Goal: Task Accomplishment & Management: Manage account settings

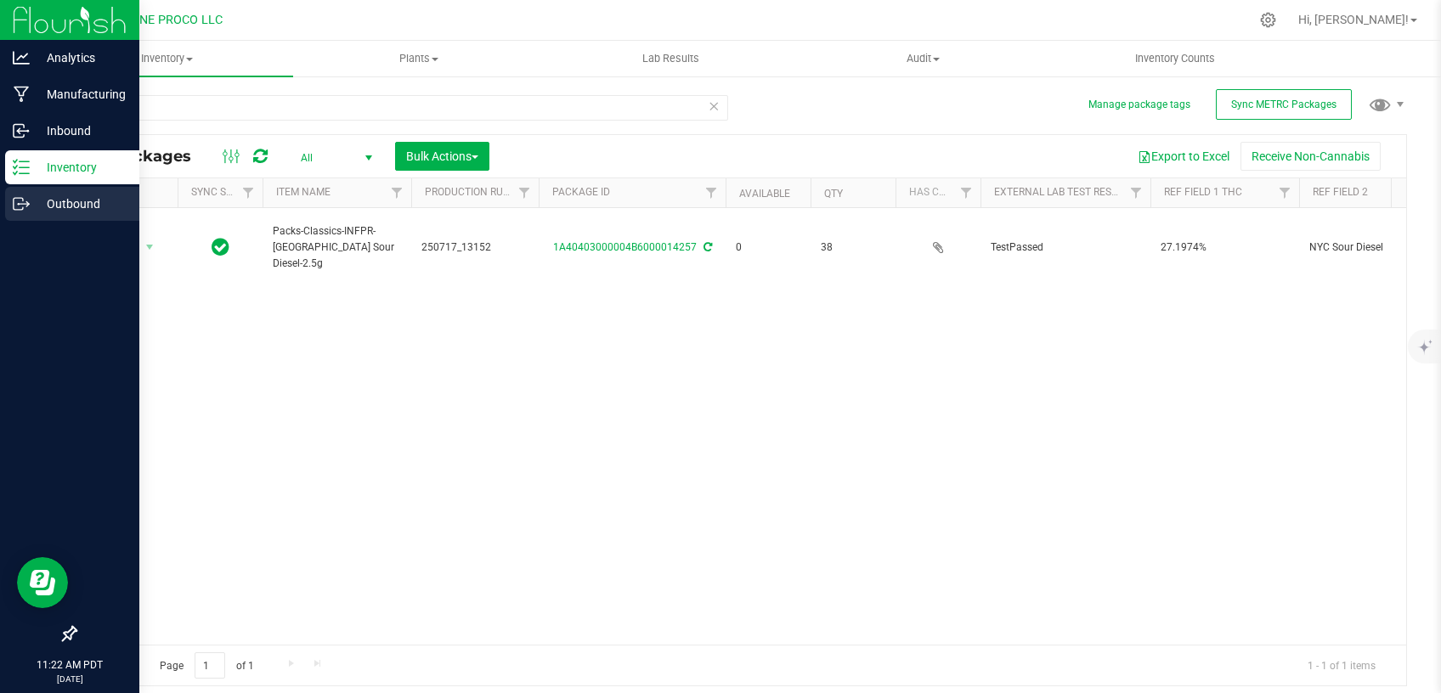
click at [25, 203] on icon at bounding box center [21, 203] width 17 height 17
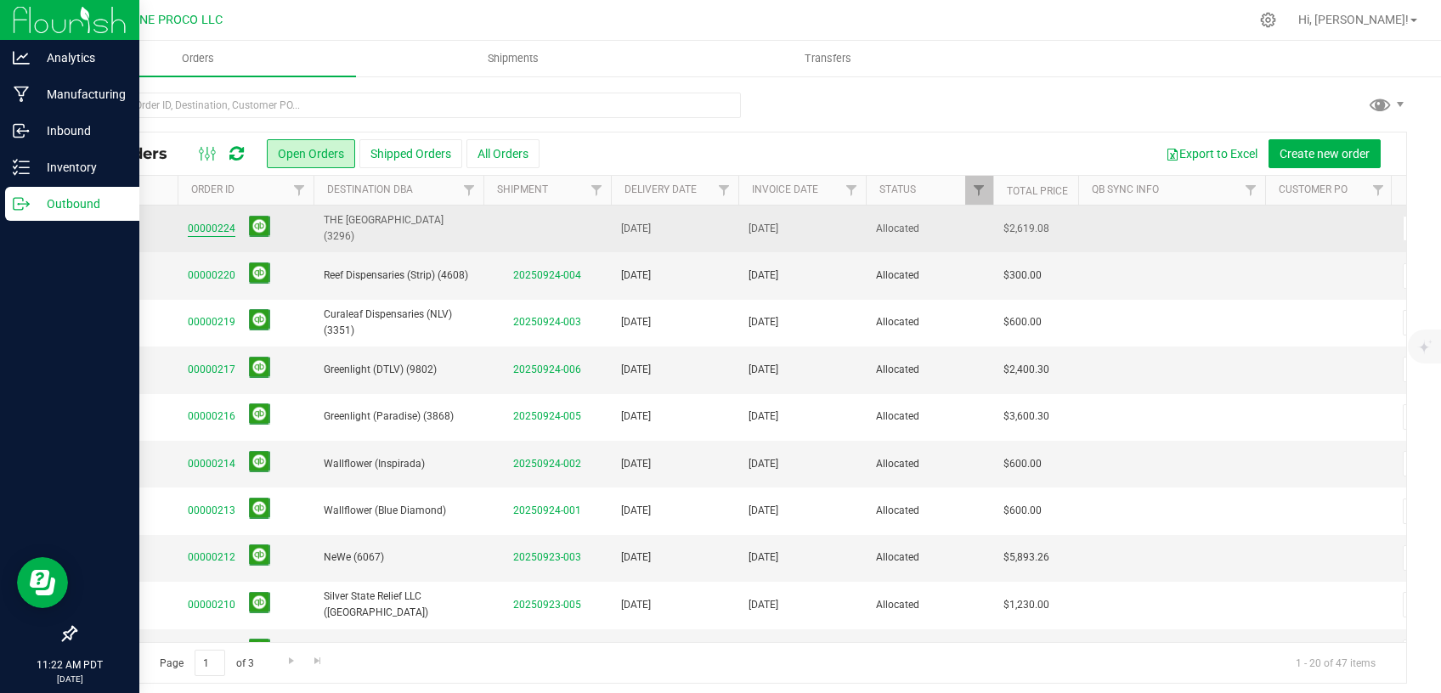
click at [207, 225] on link "00000224" at bounding box center [212, 229] width 48 height 16
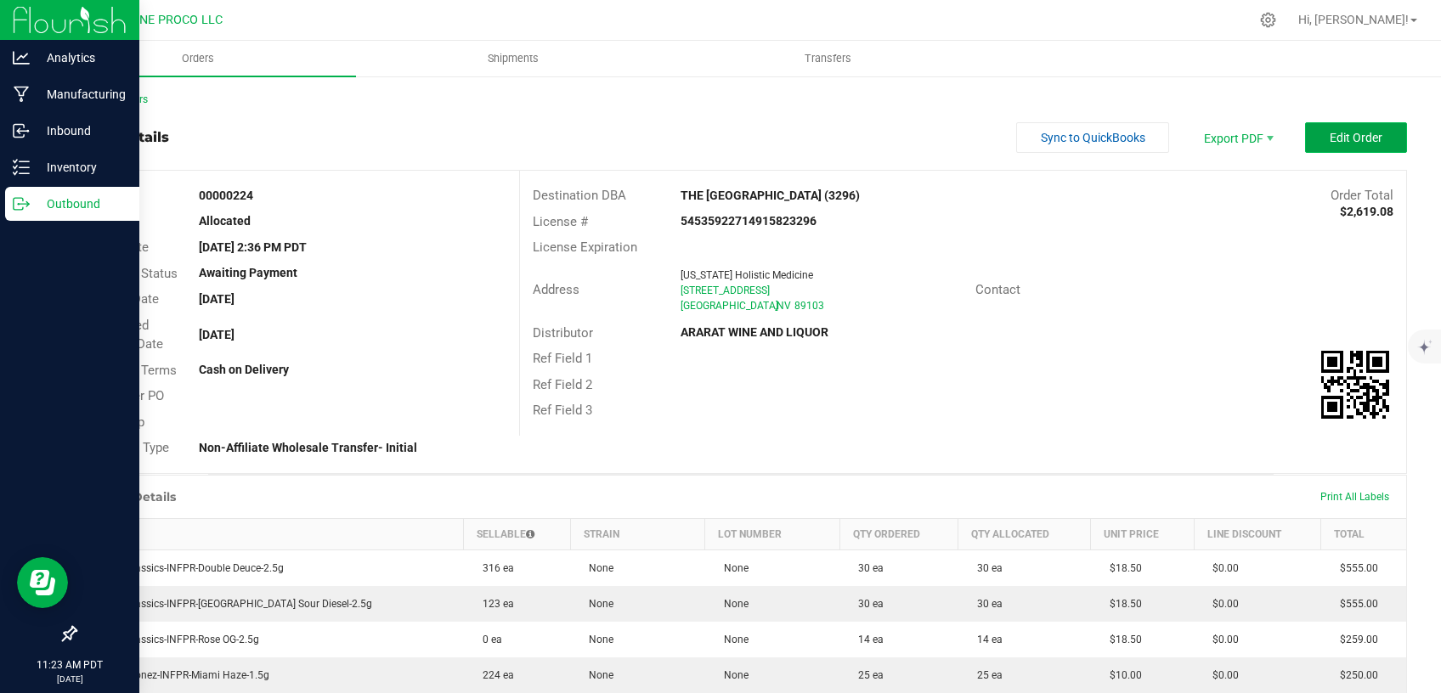
click at [1305, 139] on button "Edit Order" at bounding box center [1356, 137] width 102 height 31
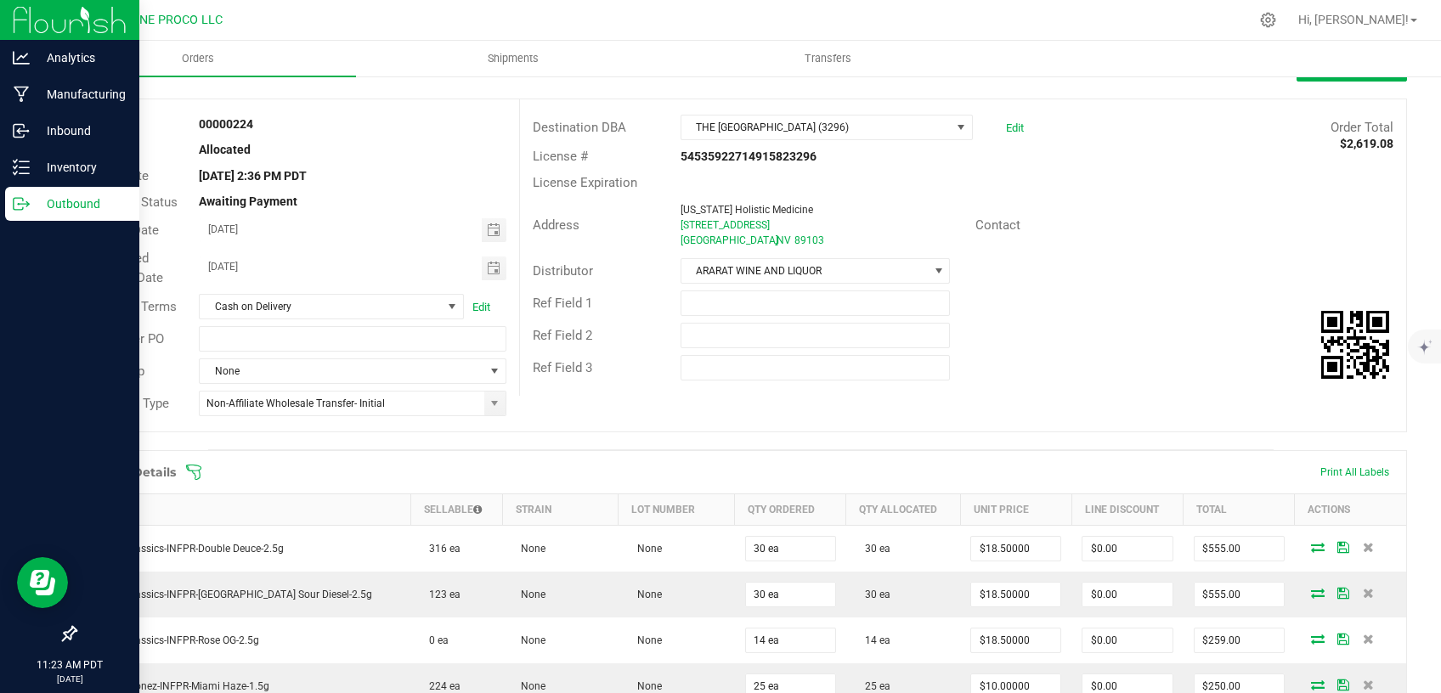
scroll to position [144, 0]
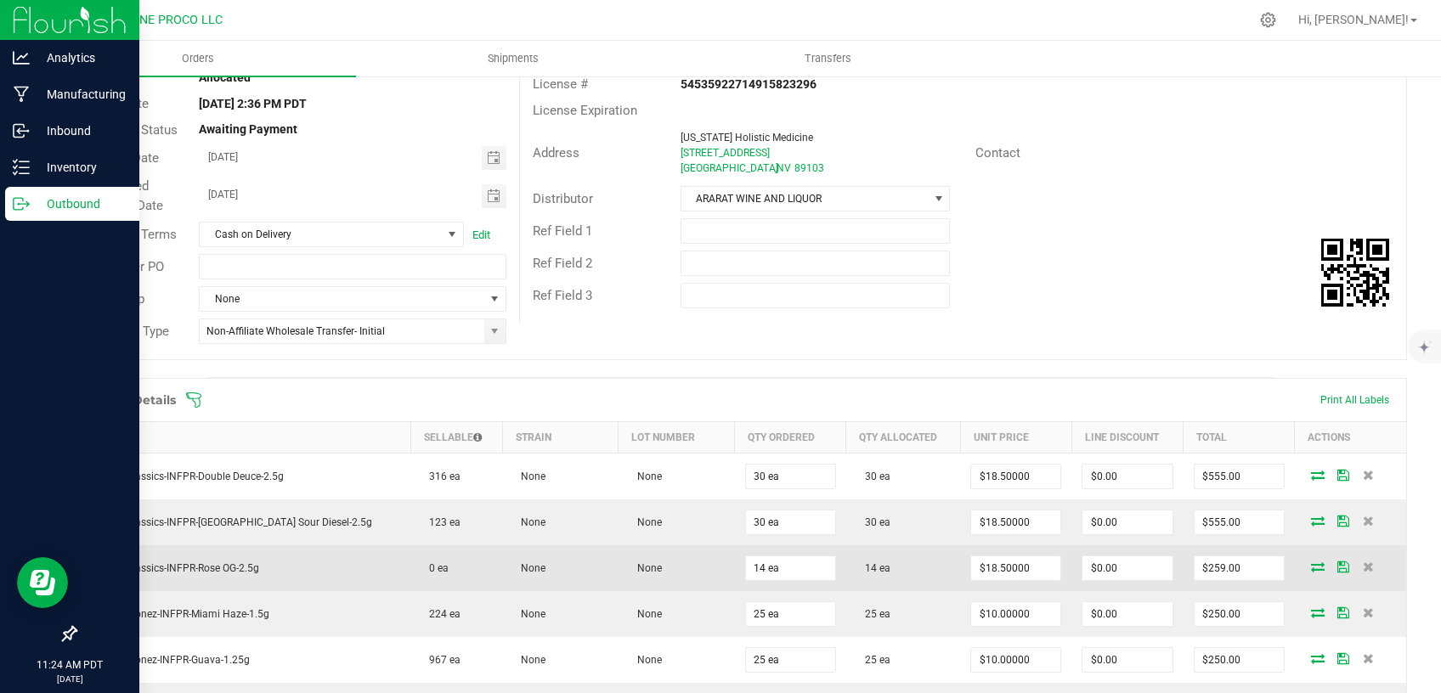
click at [1311, 566] on icon at bounding box center [1318, 567] width 14 height 10
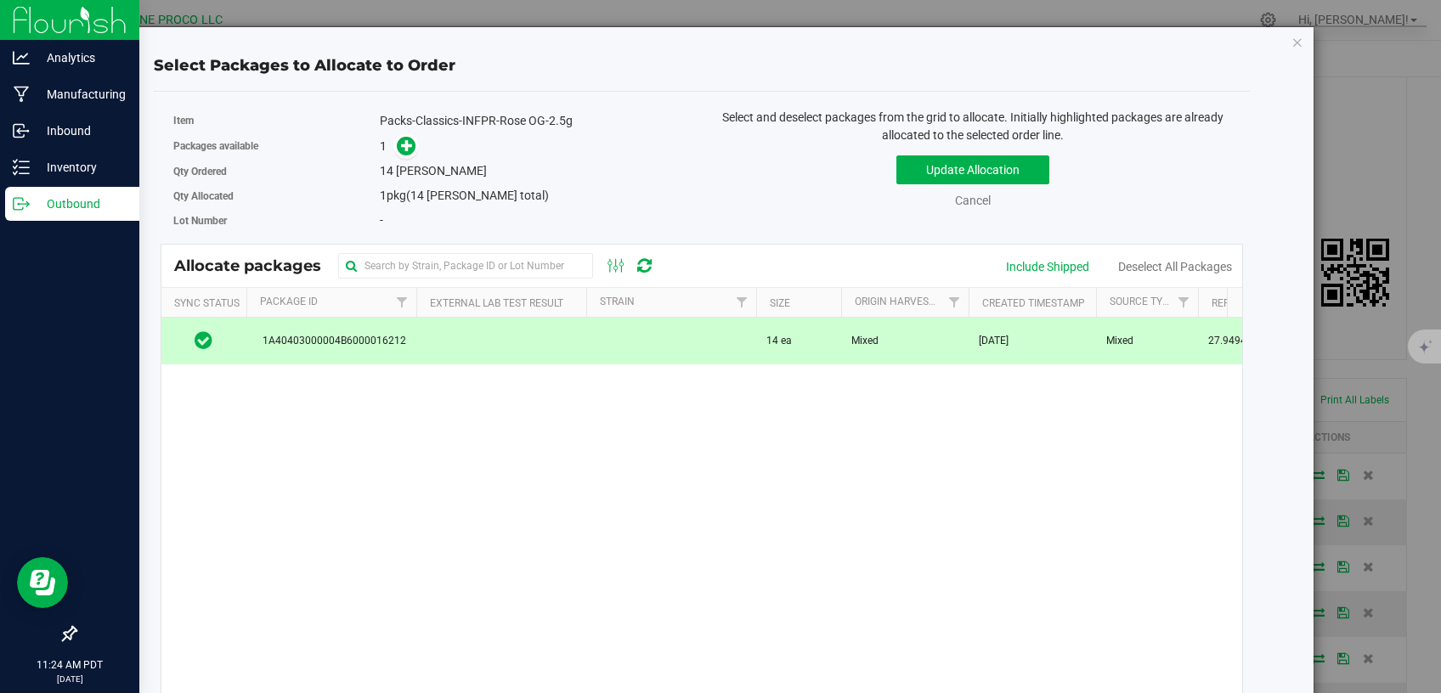
click at [838, 334] on td "14 ea" at bounding box center [798, 341] width 85 height 46
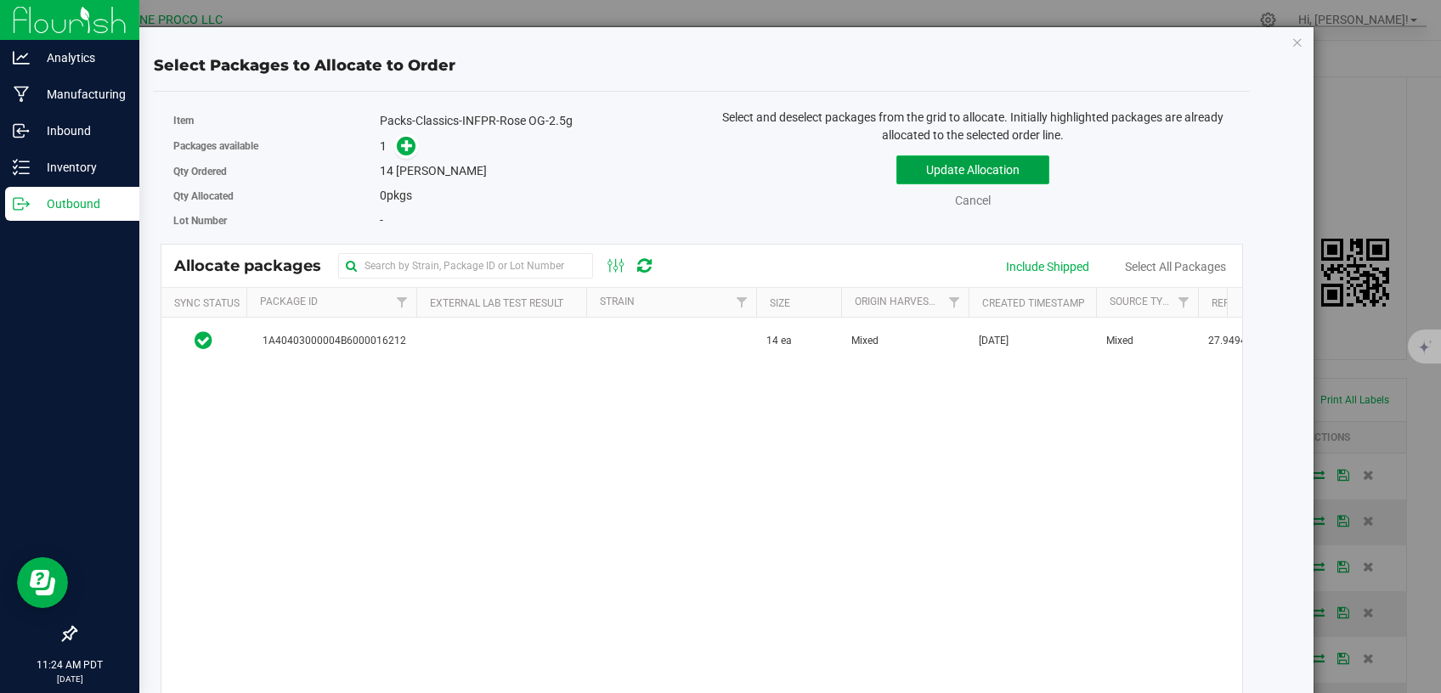
click at [925, 167] on button "Update Allocation" at bounding box center [973, 170] width 153 height 29
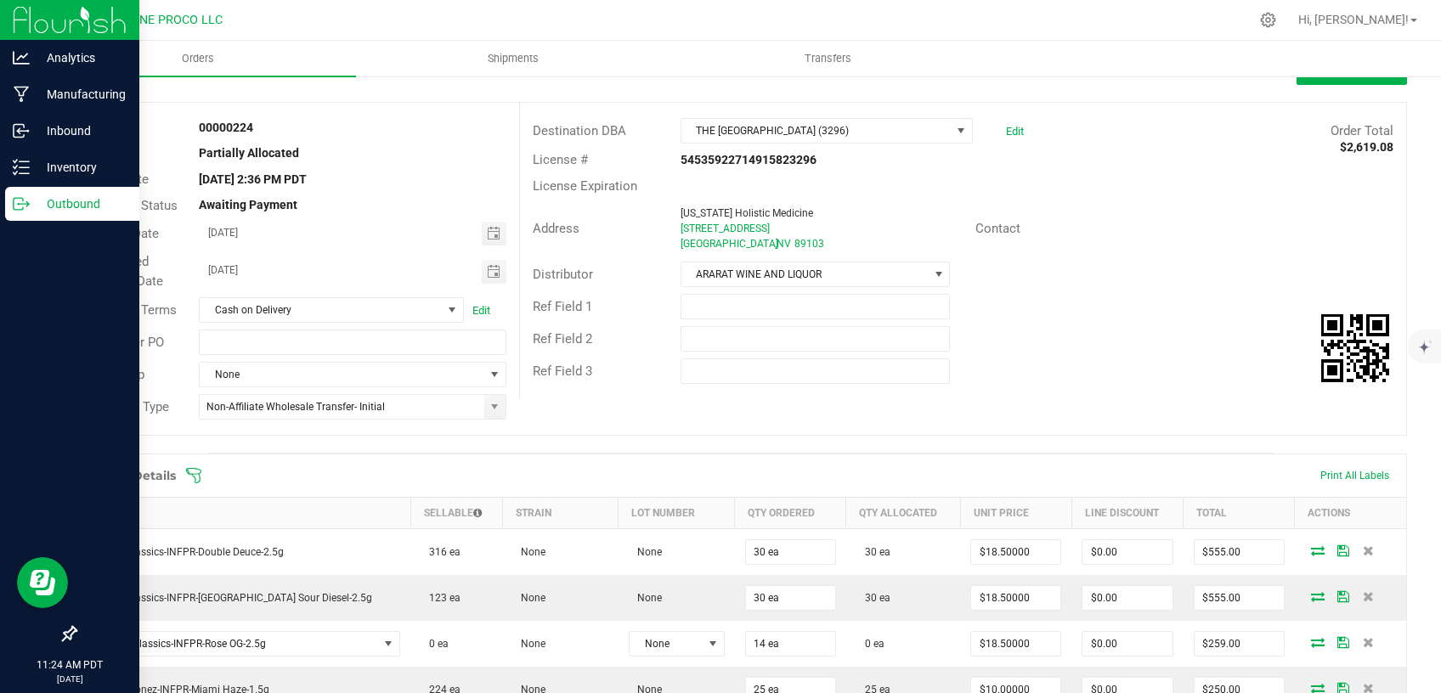
scroll to position [0, 0]
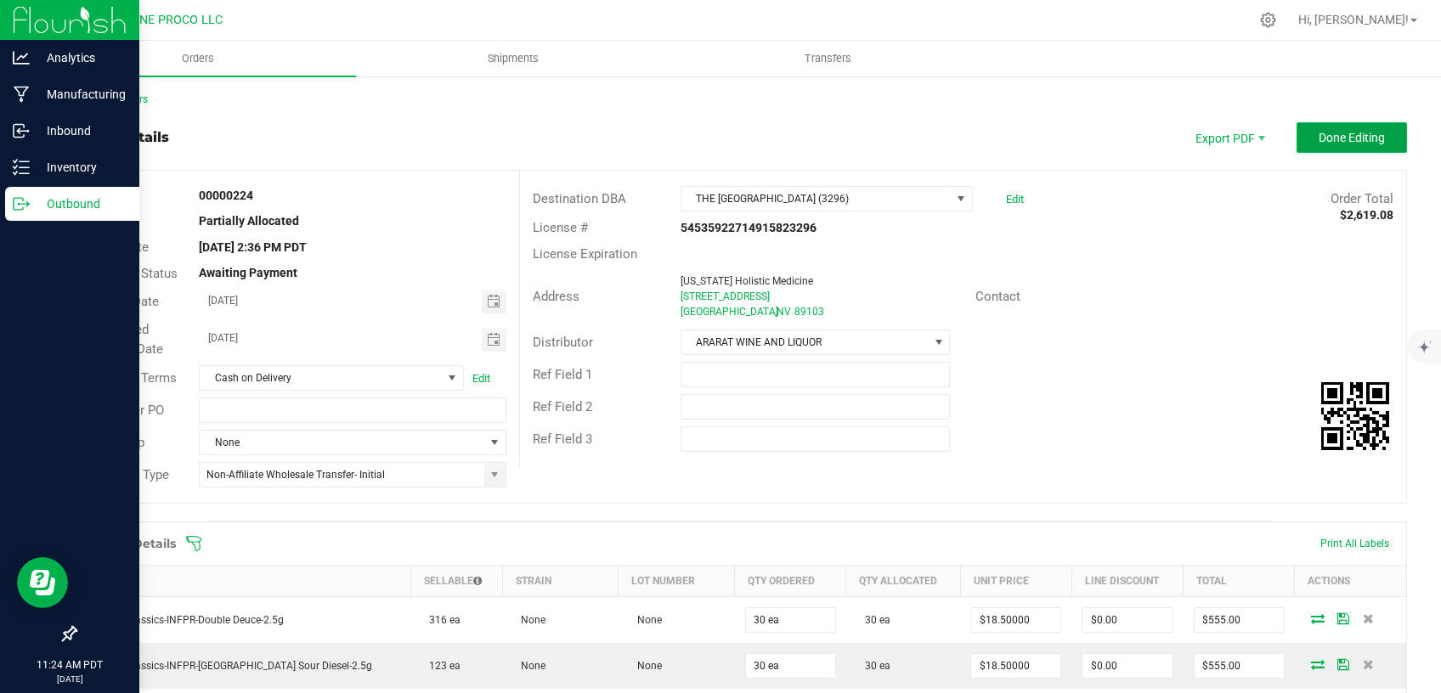
click at [1319, 132] on span "Done Editing" at bounding box center [1352, 138] width 66 height 14
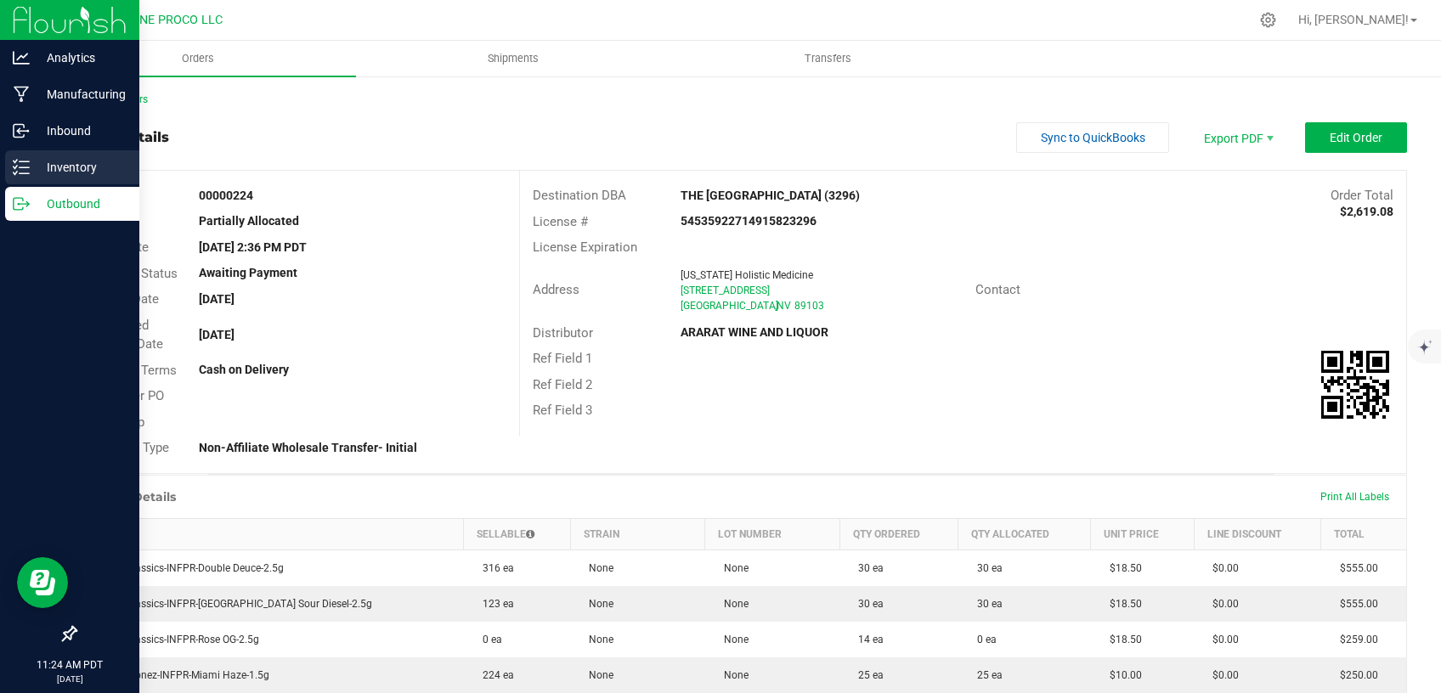
click at [55, 169] on p "Inventory" at bounding box center [81, 167] width 102 height 20
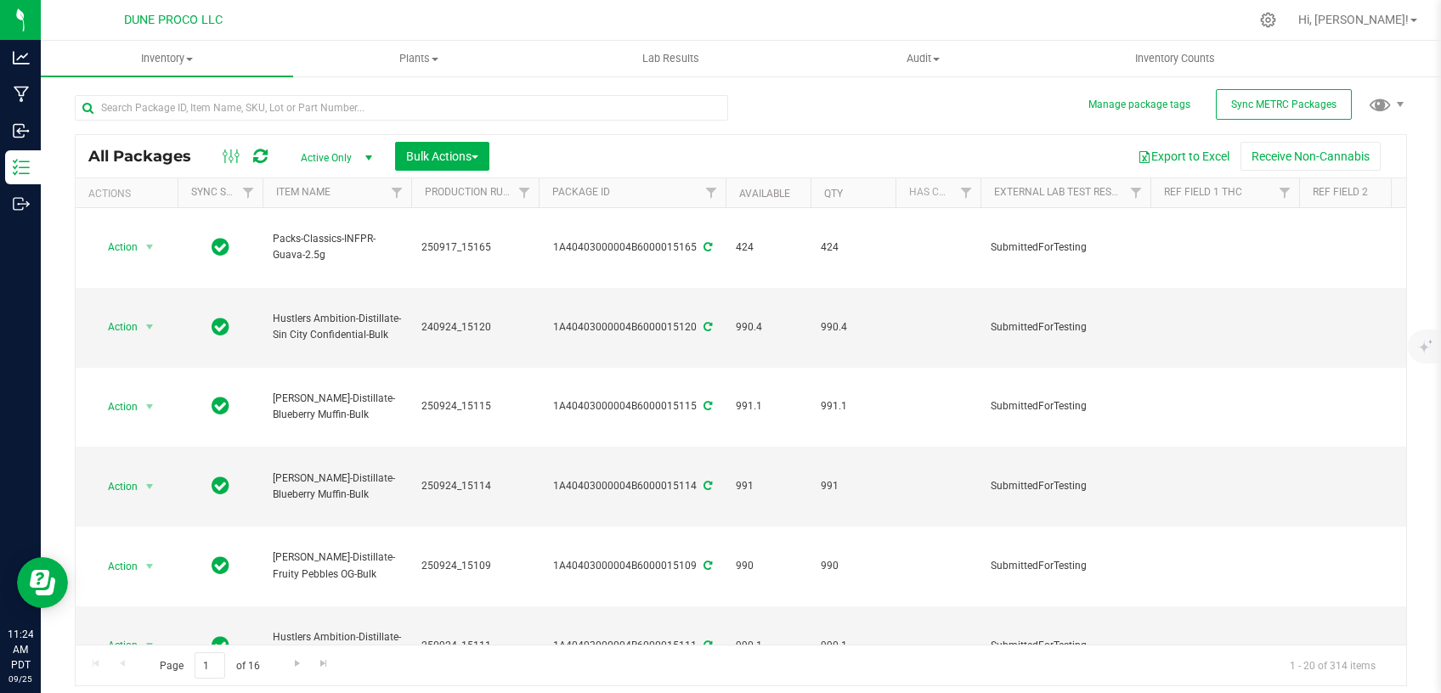
type input "[DATE]"
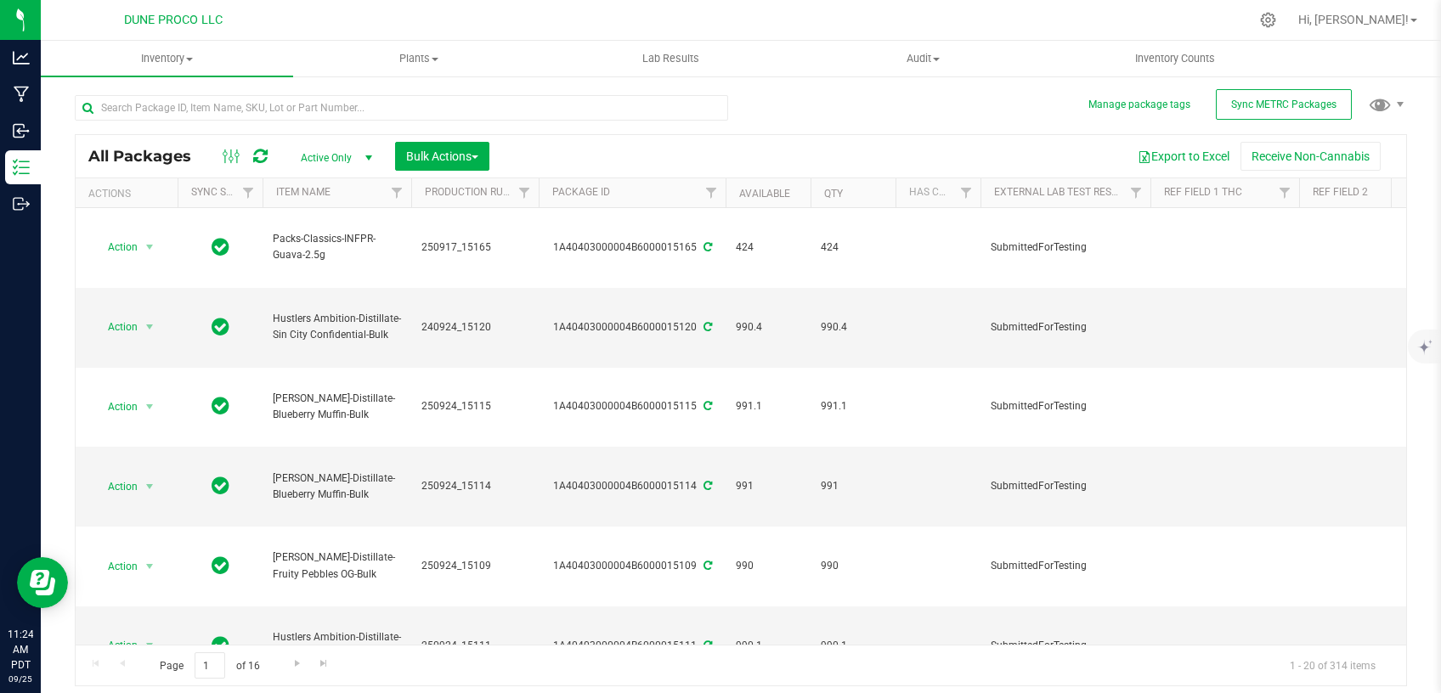
type input "[DATE]"
click at [352, 100] on input "text" at bounding box center [402, 107] width 654 height 25
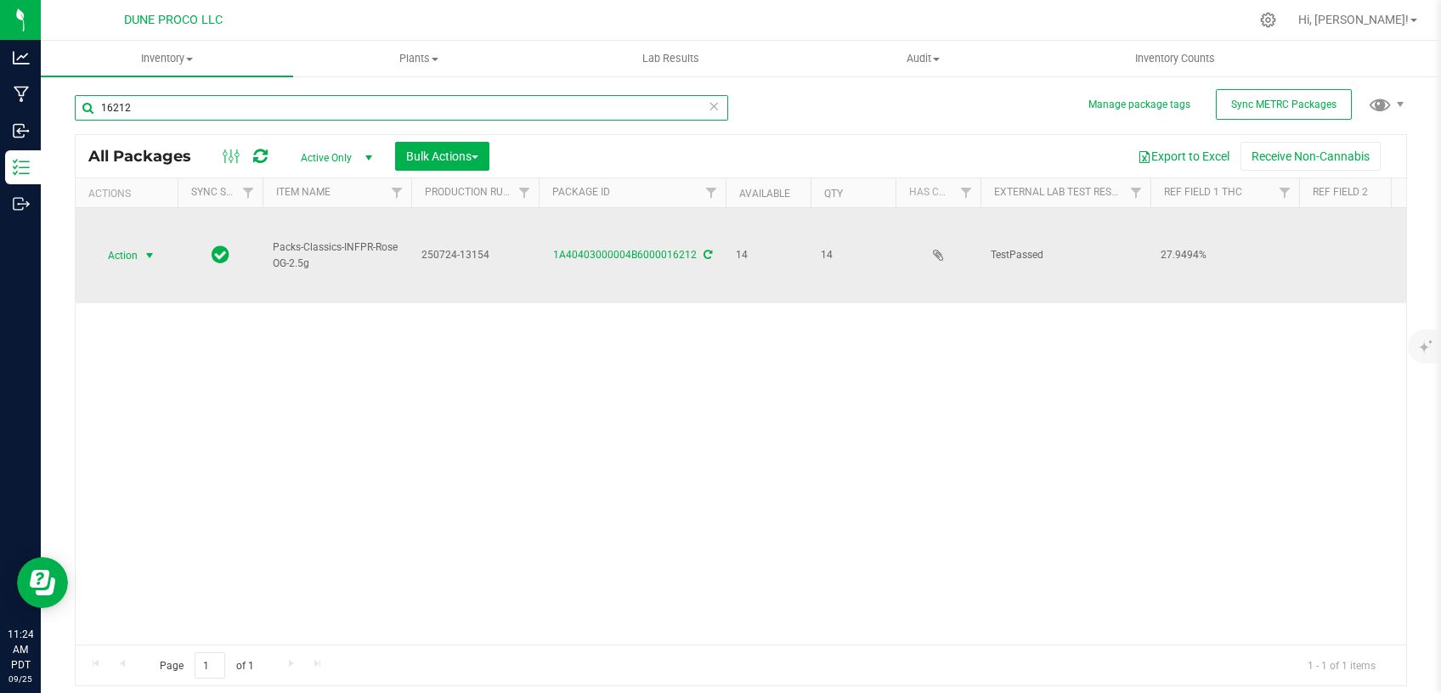
type input "16212"
click at [156, 249] on span "select" at bounding box center [150, 256] width 14 height 14
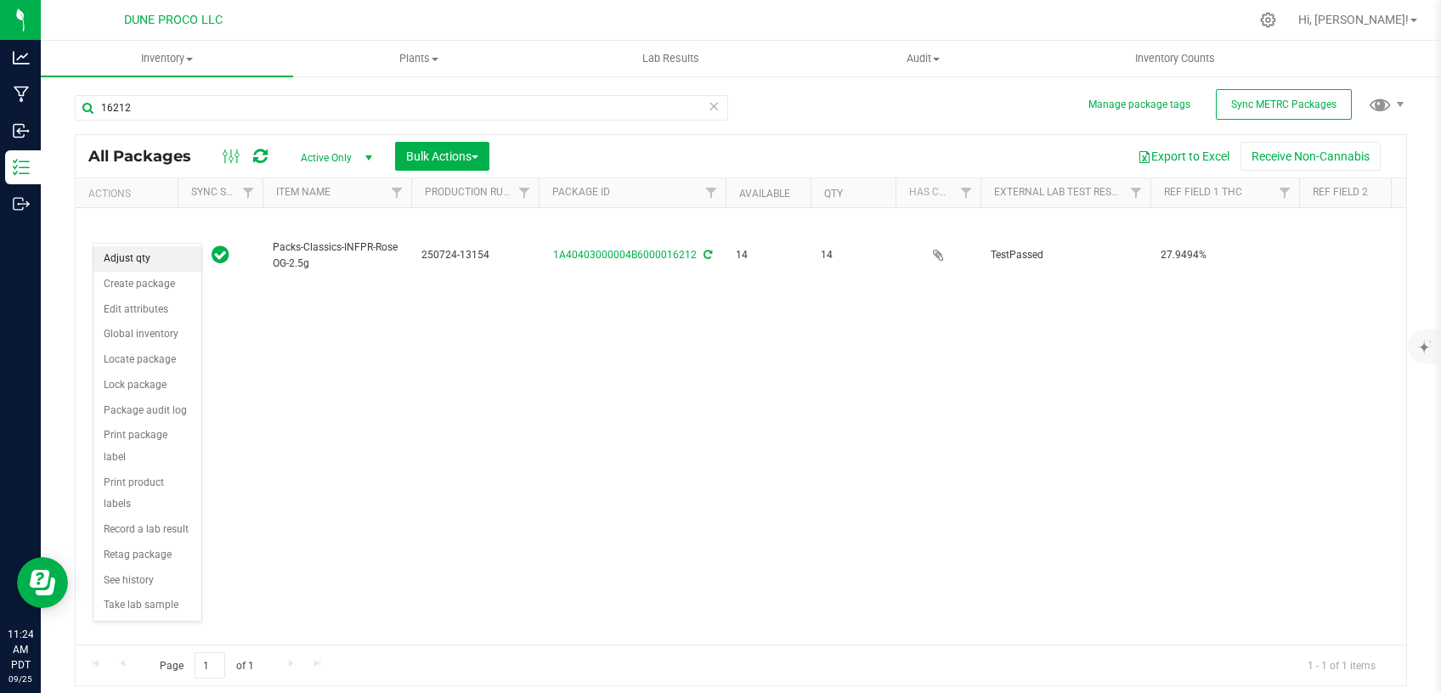
click at [161, 261] on li "Adjust qty" at bounding box center [147, 258] width 108 height 25
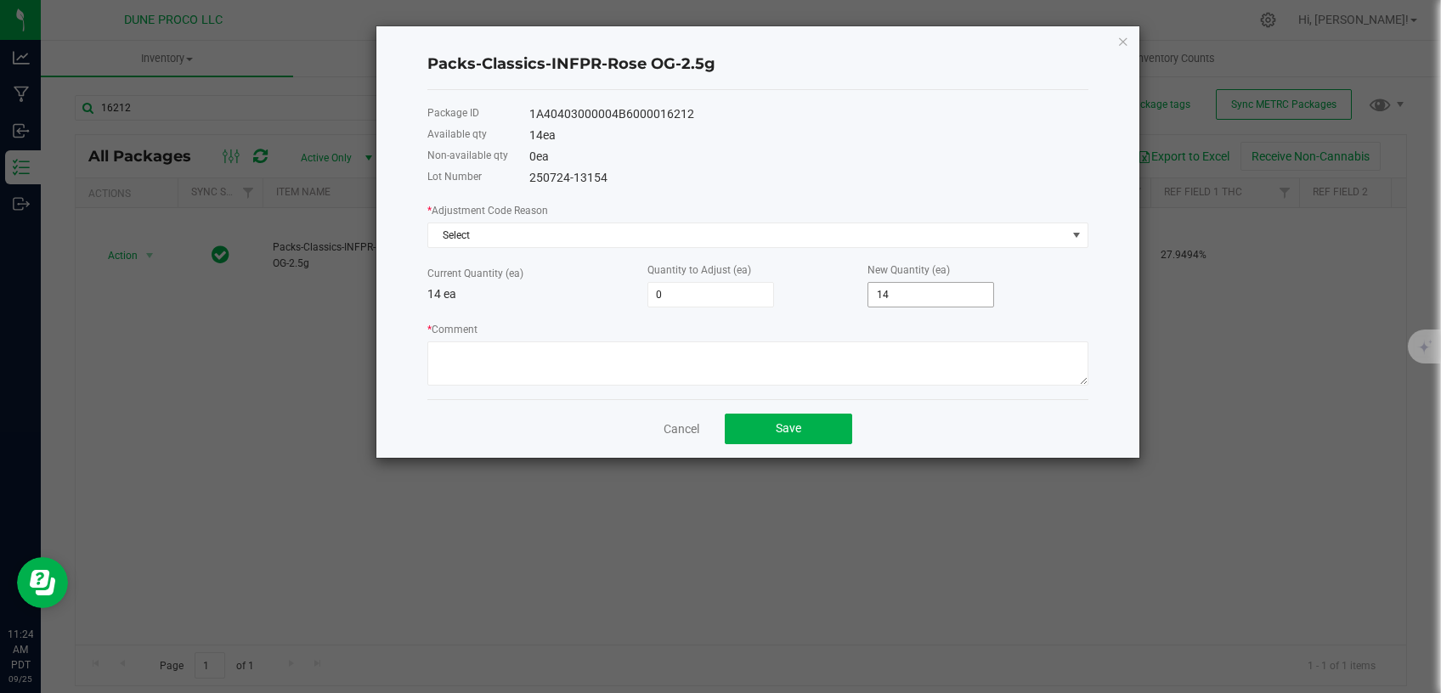
click at [901, 297] on input "14" at bounding box center [931, 295] width 125 height 24
type input "-12"
type input "2"
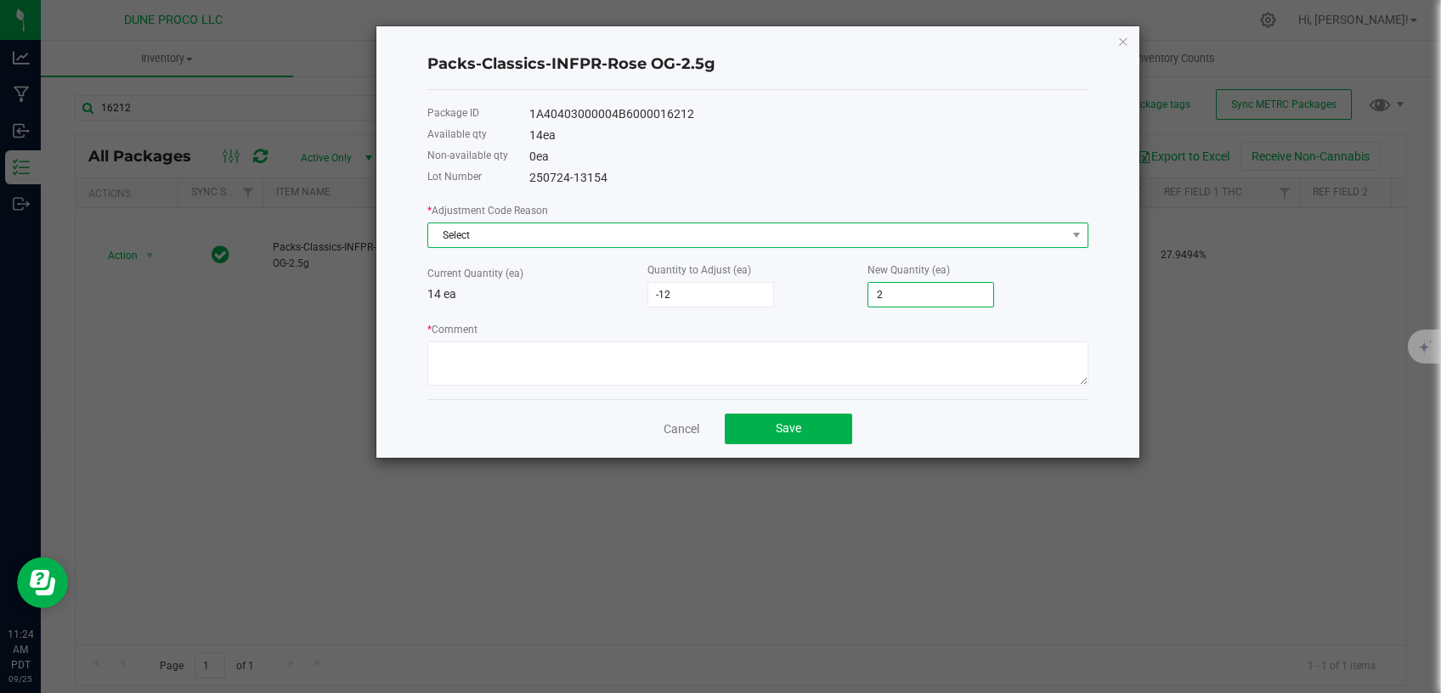
click at [765, 235] on span "Select" at bounding box center [747, 236] width 638 height 24
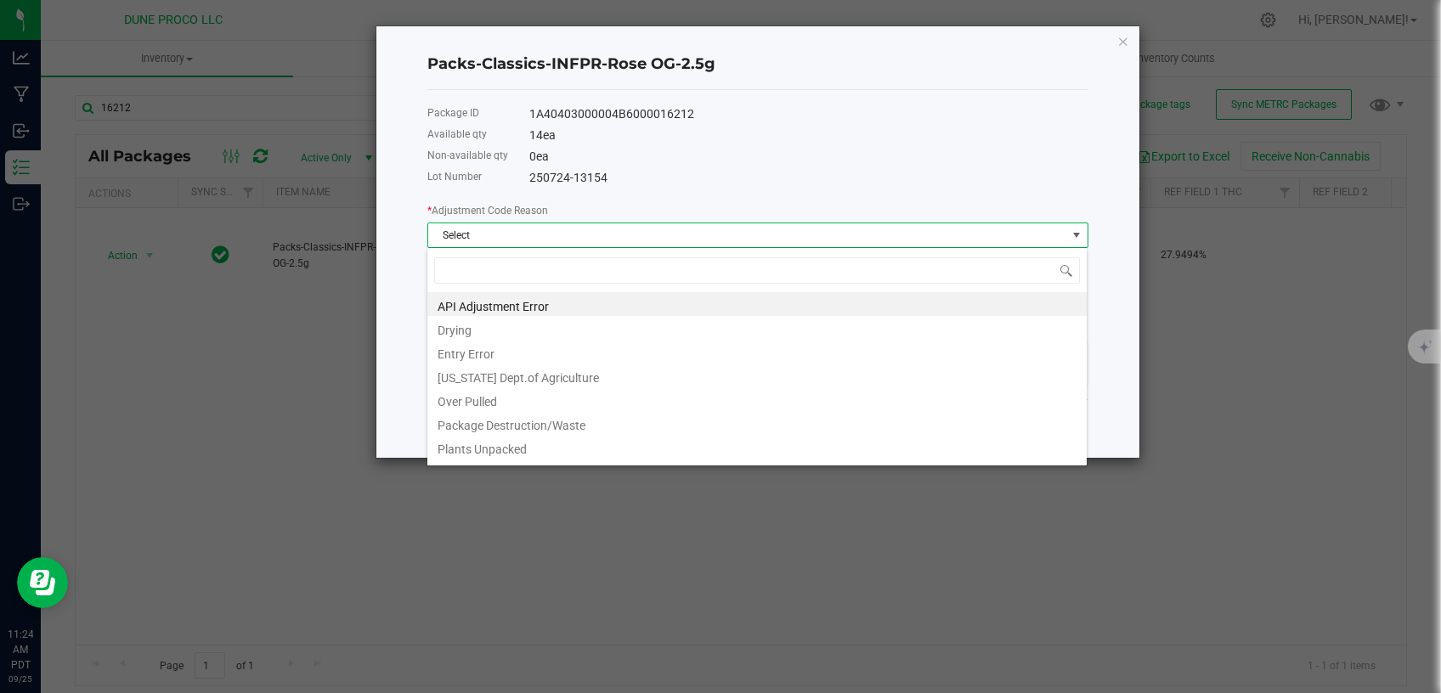
scroll to position [25, 661]
click at [614, 392] on li "Over Pulled" at bounding box center [756, 400] width 659 height 24
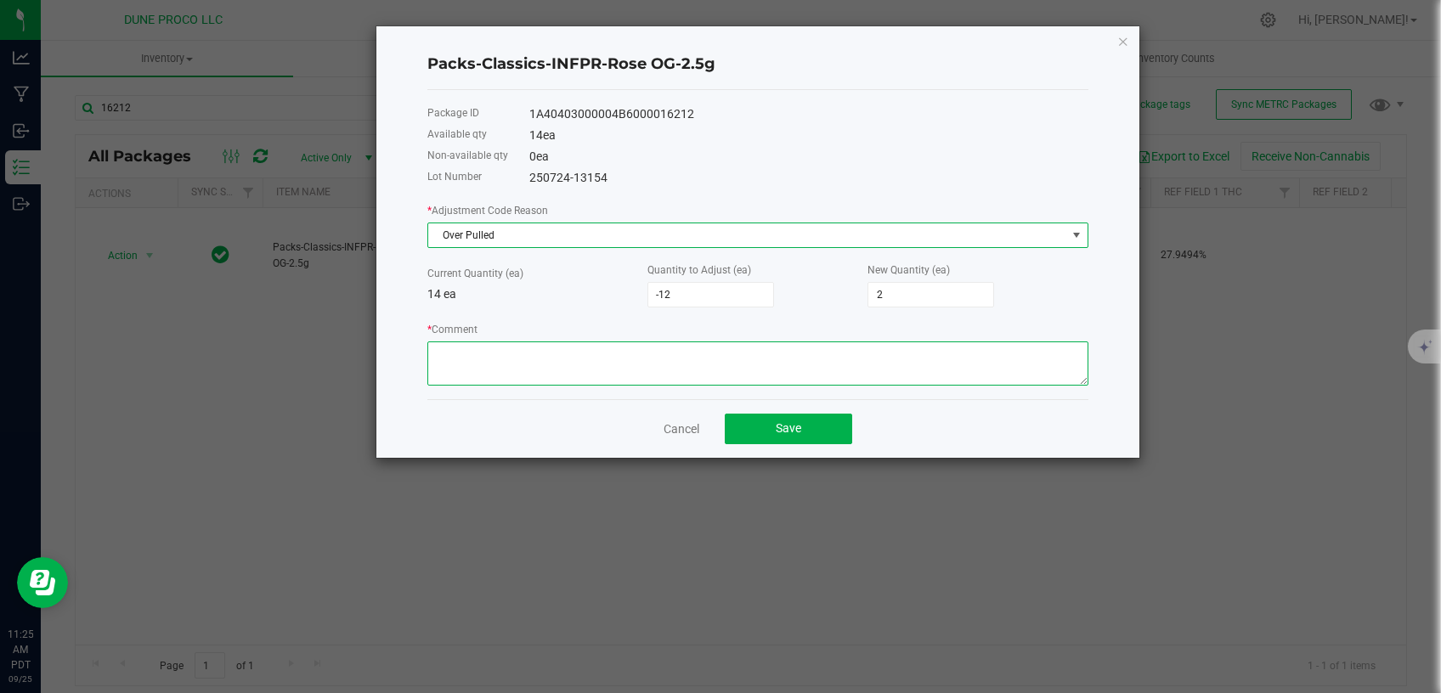
click at [620, 354] on textarea "* Comment" at bounding box center [757, 364] width 661 height 44
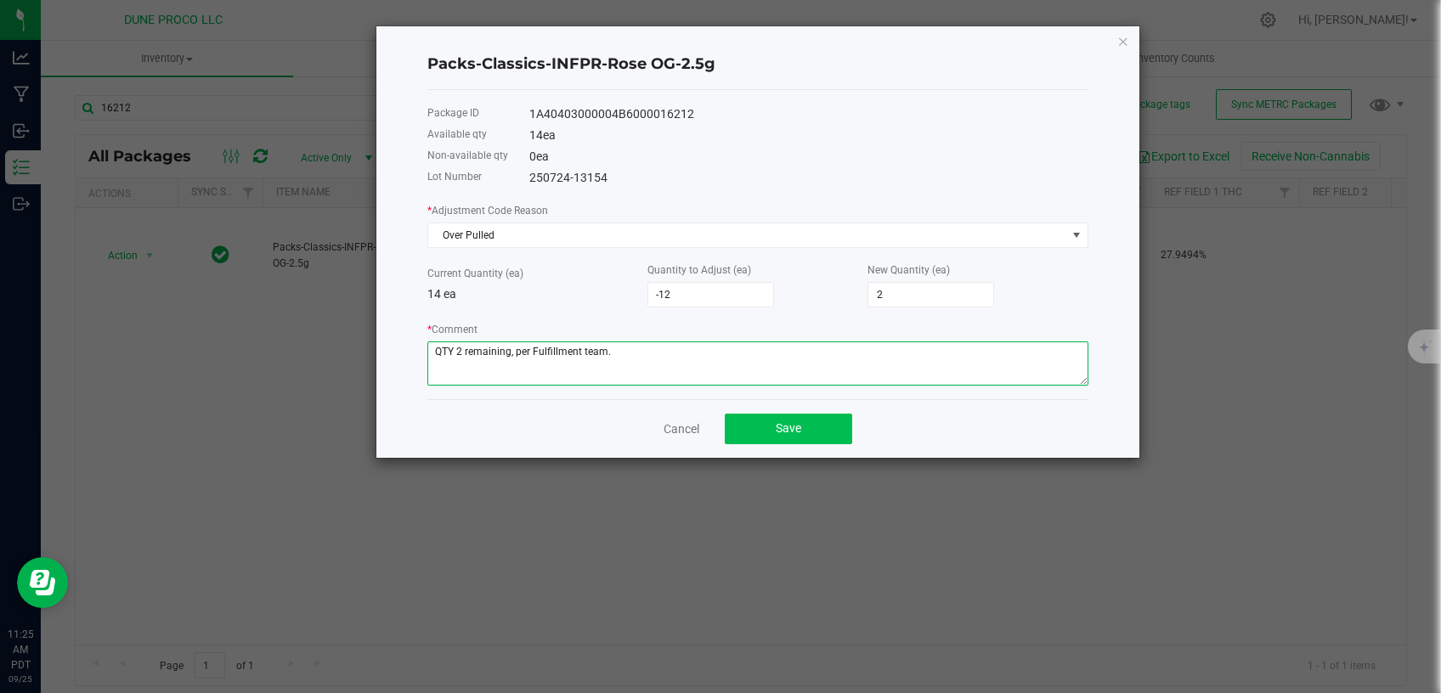
type textarea "QTY 2 remaining, per Fulfillment team."
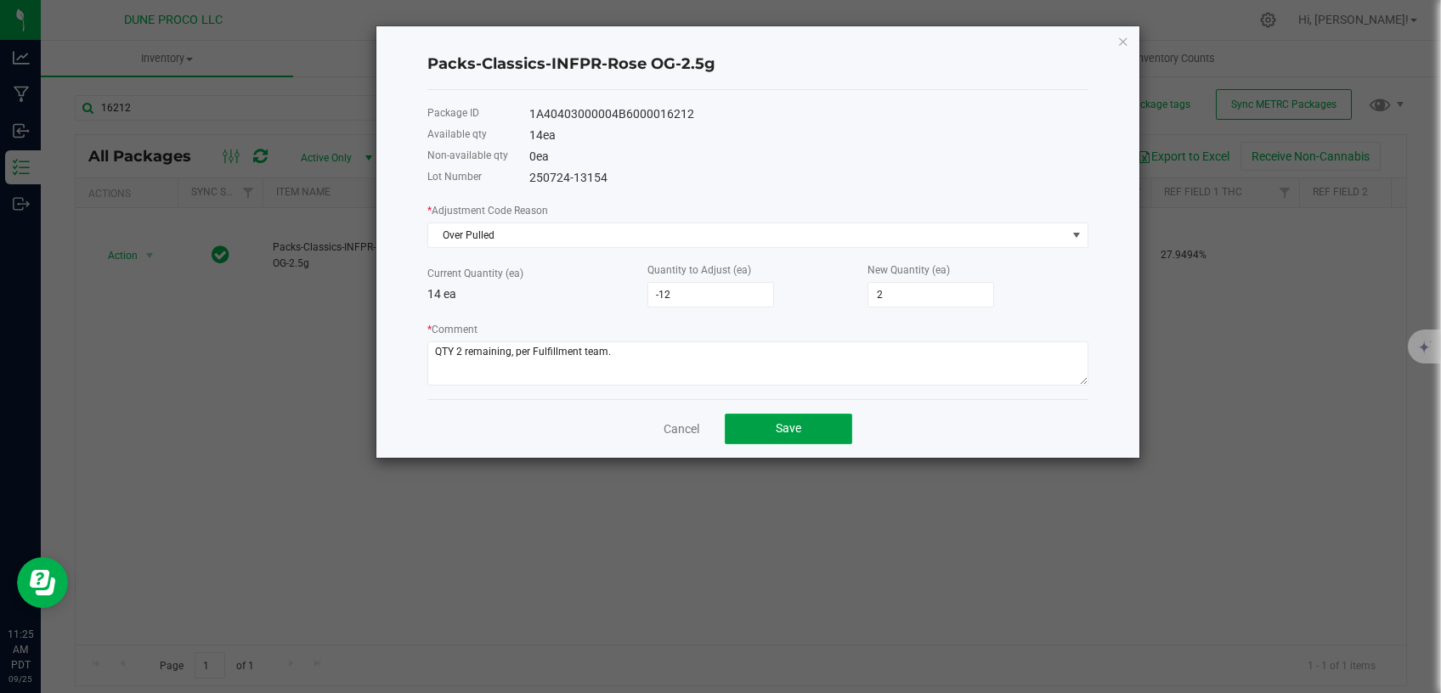
click at [780, 433] on span "Save" at bounding box center [788, 429] width 25 height 14
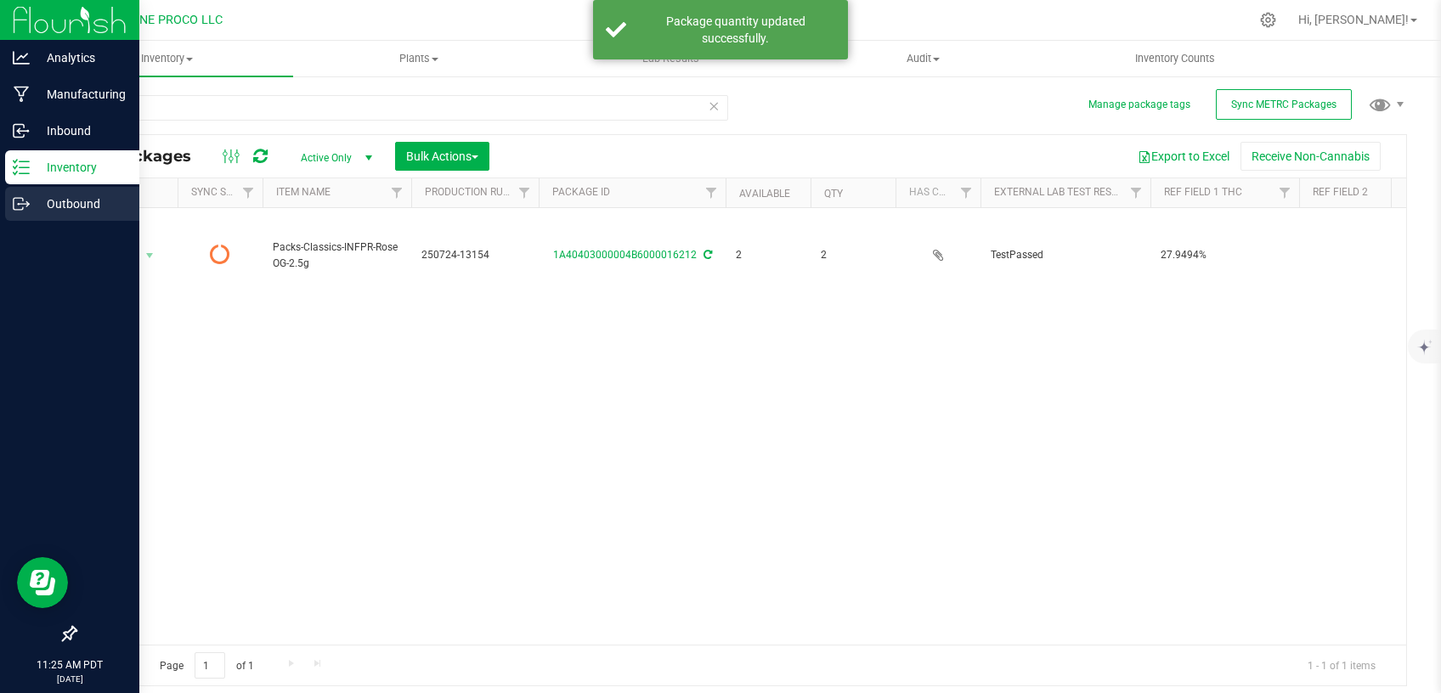
click at [56, 203] on p "Outbound" at bounding box center [81, 204] width 102 height 20
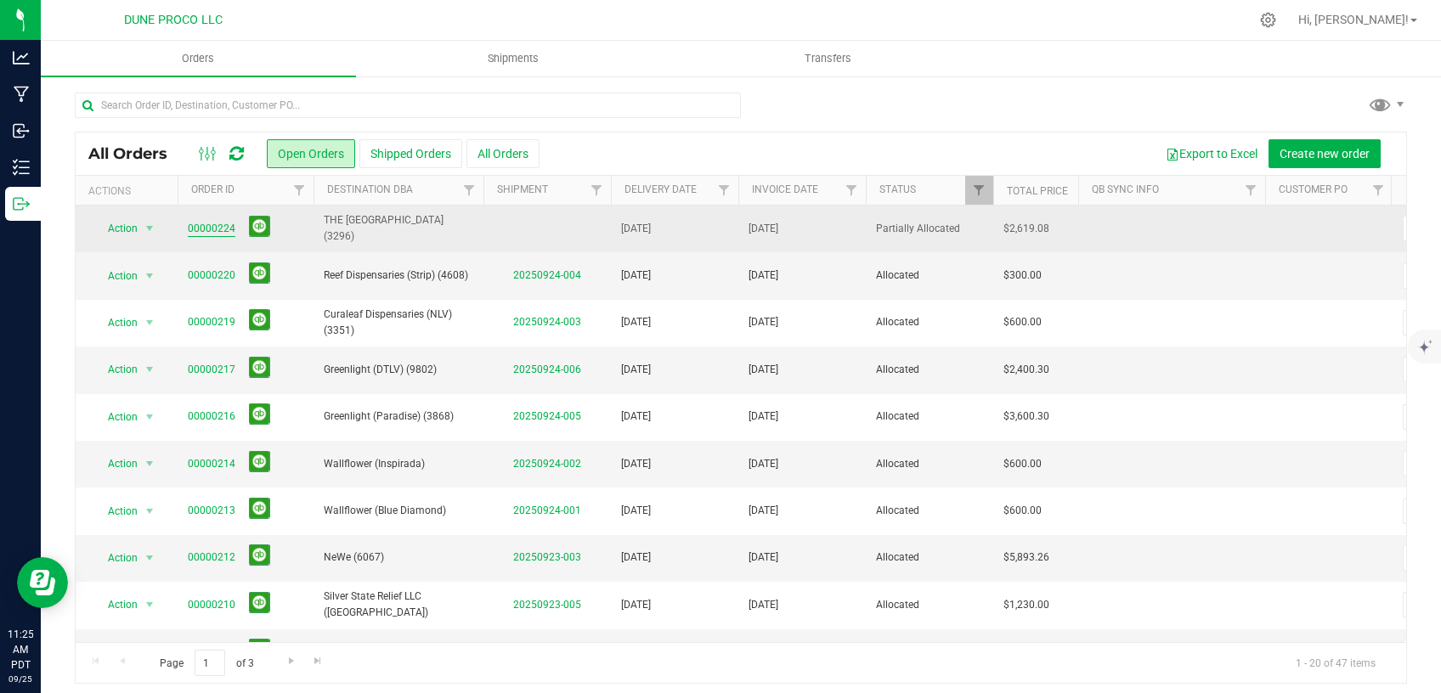
click at [226, 228] on link "00000224" at bounding box center [212, 229] width 48 height 16
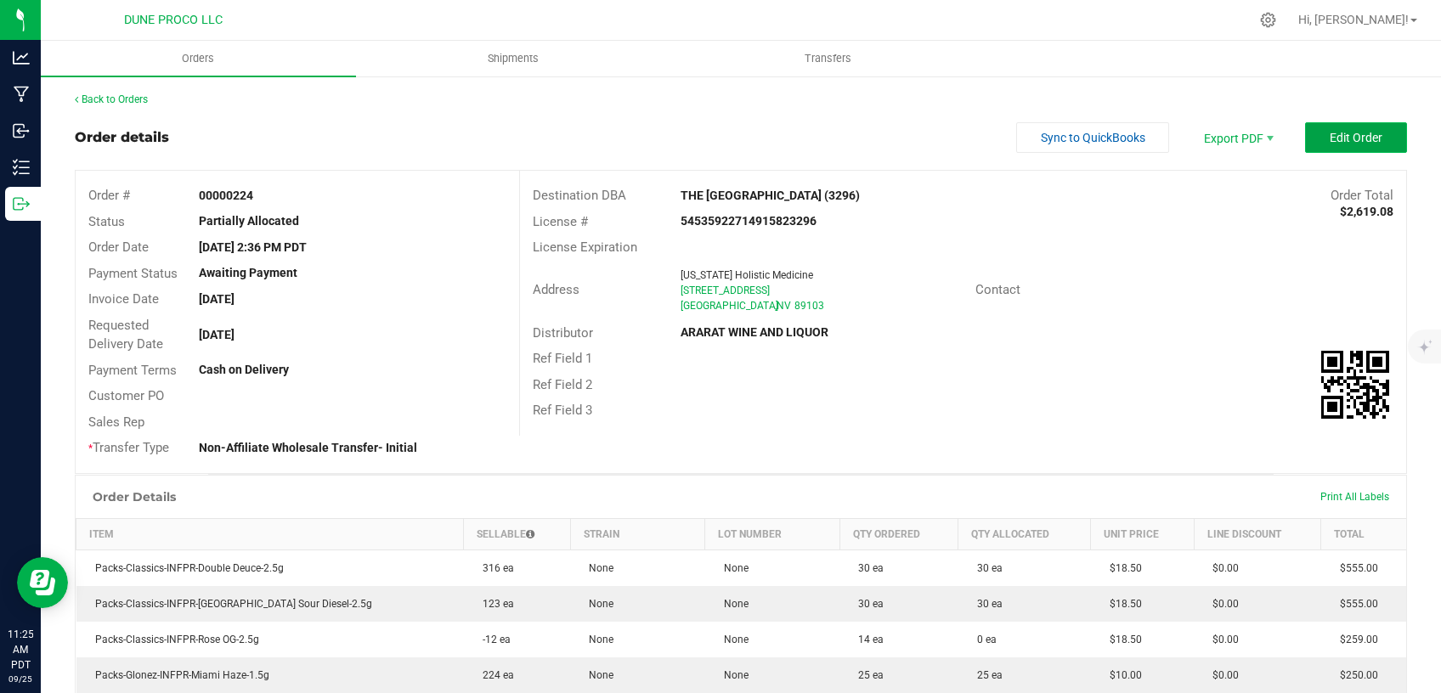
click at [1305, 131] on button "Edit Order" at bounding box center [1356, 137] width 102 height 31
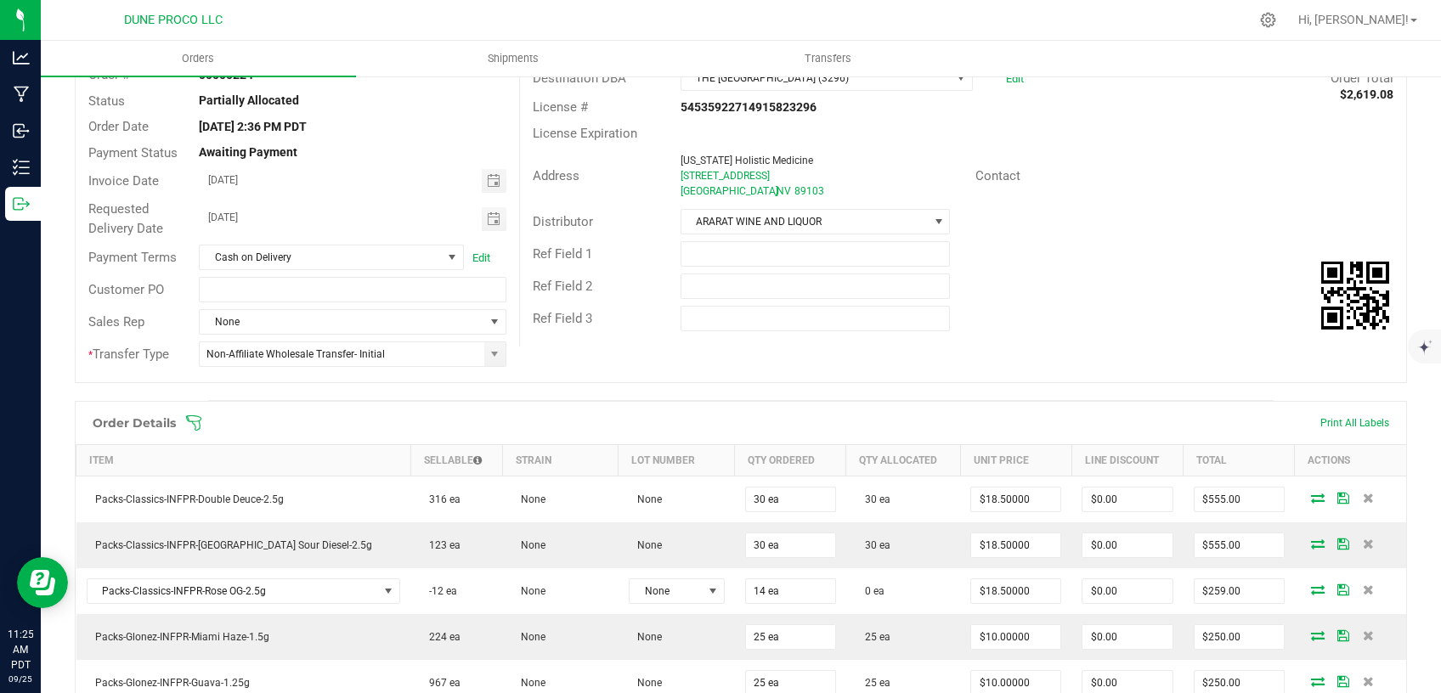
scroll to position [216, 0]
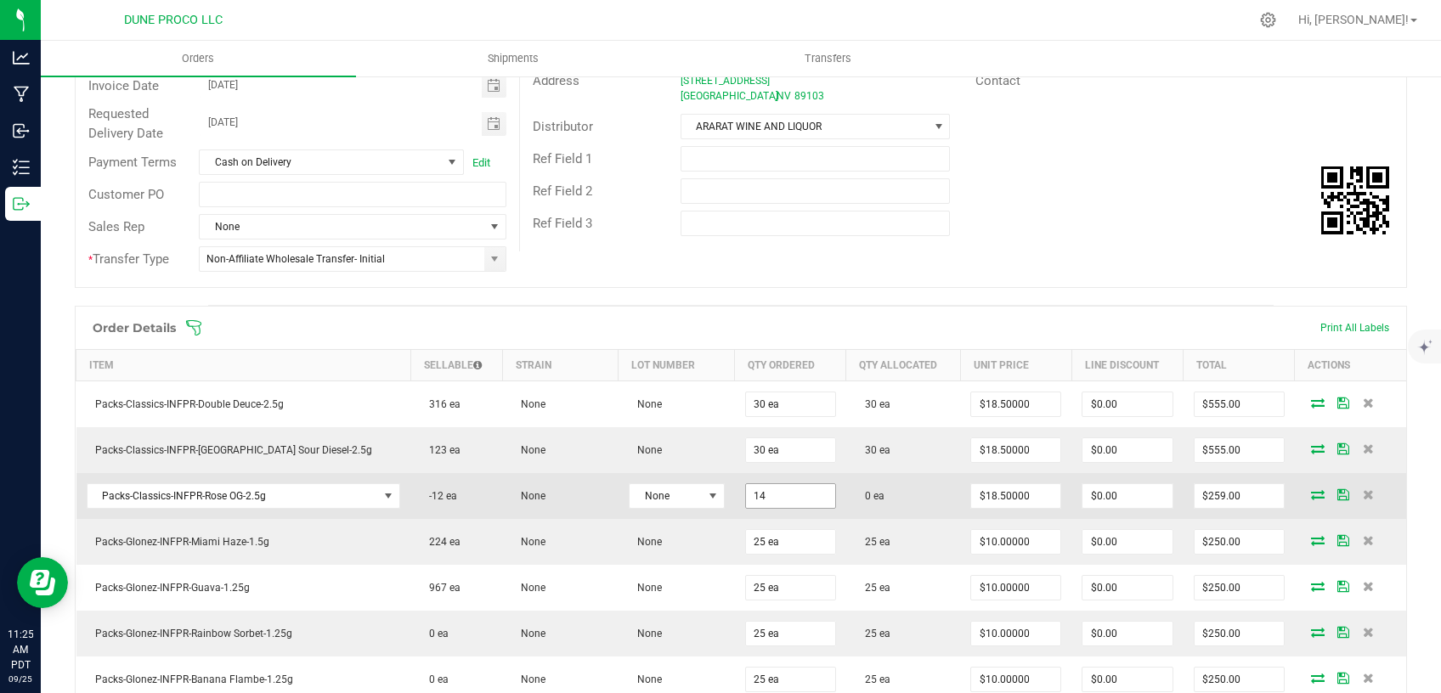
click at [757, 505] on input "14" at bounding box center [790, 496] width 89 height 24
type input "2 ea"
type input "$37.00"
click at [1311, 495] on icon at bounding box center [1318, 494] width 14 height 10
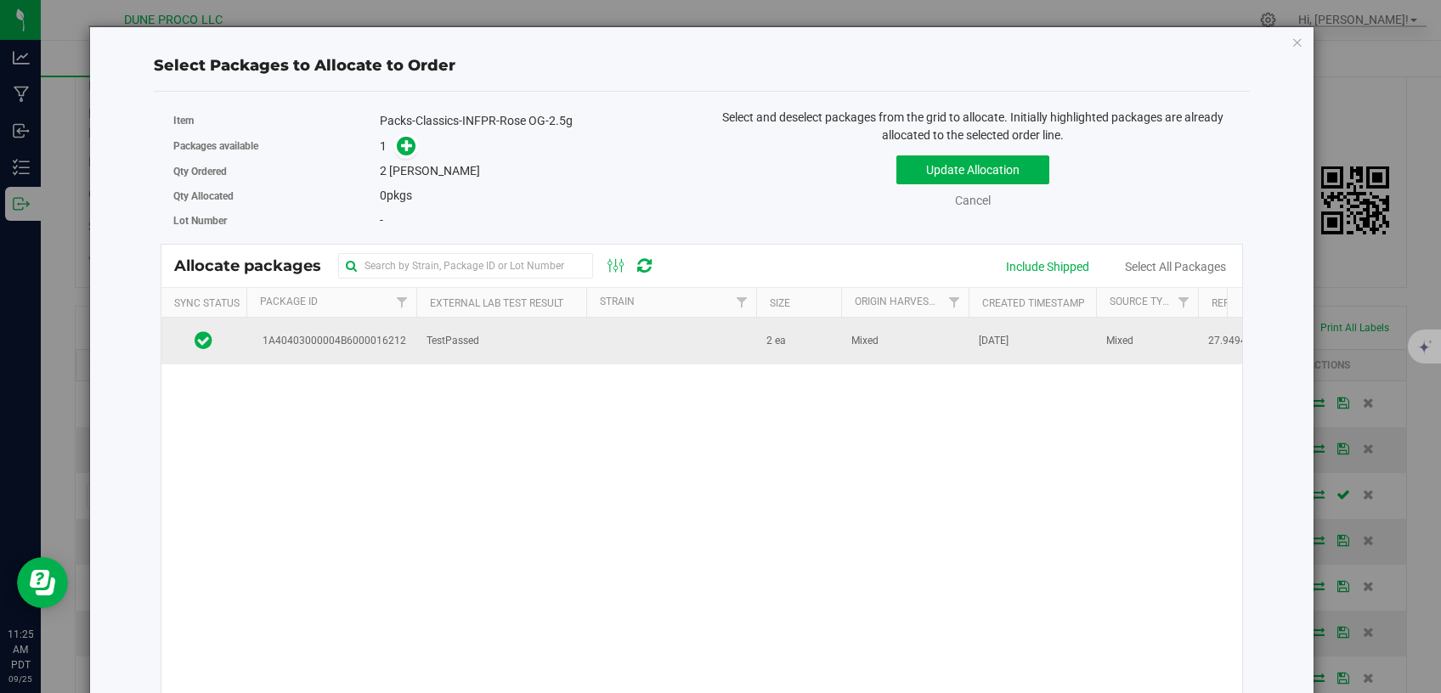
click at [581, 341] on td "TestPassed" at bounding box center [501, 341] width 170 height 46
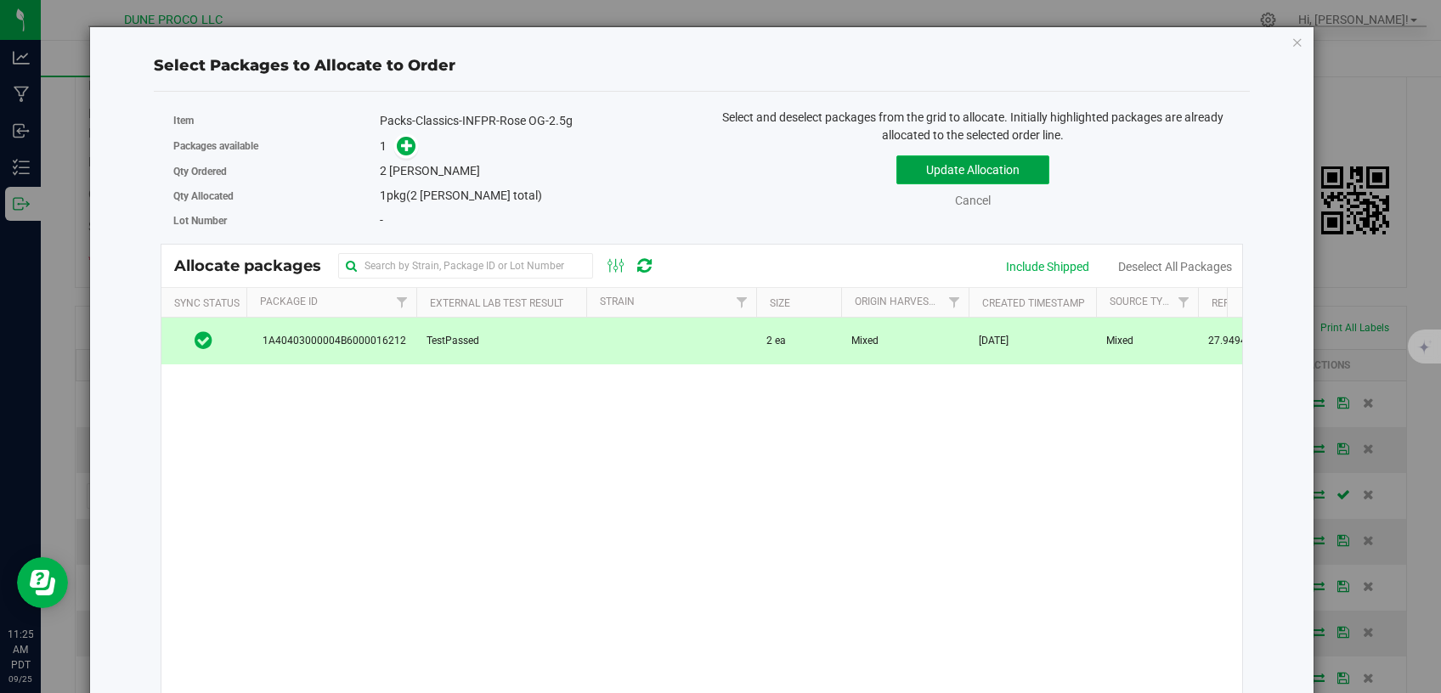
click at [897, 173] on button "Update Allocation" at bounding box center [973, 170] width 153 height 29
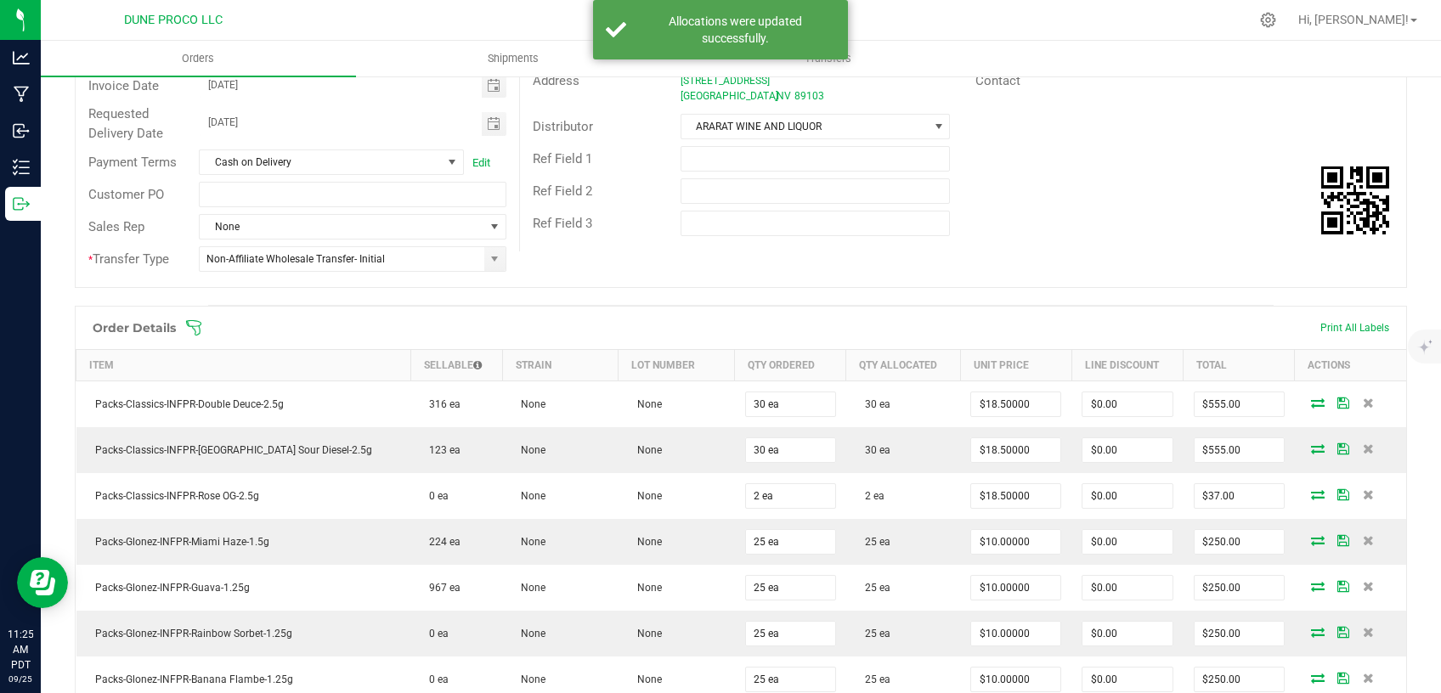
scroll to position [0, 0]
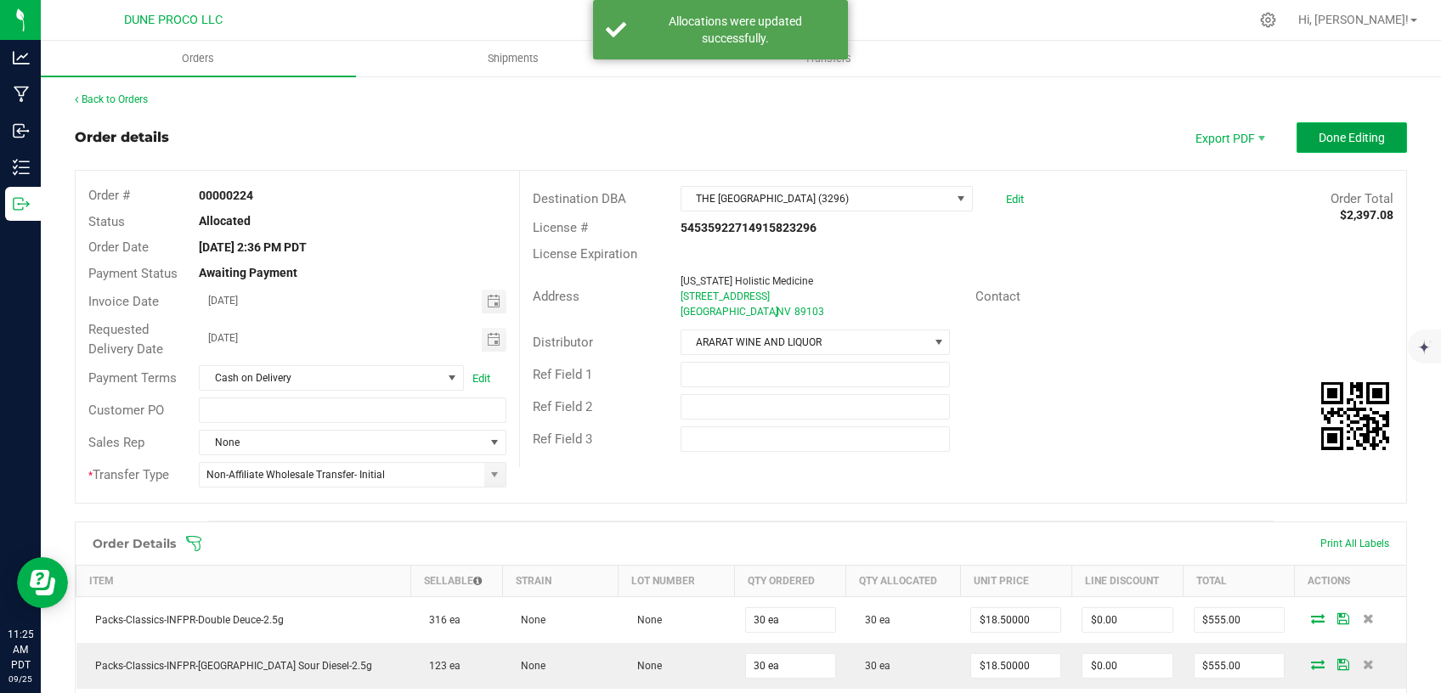
click at [1319, 136] on span "Done Editing" at bounding box center [1352, 138] width 66 height 14
